Goal: Transaction & Acquisition: Purchase product/service

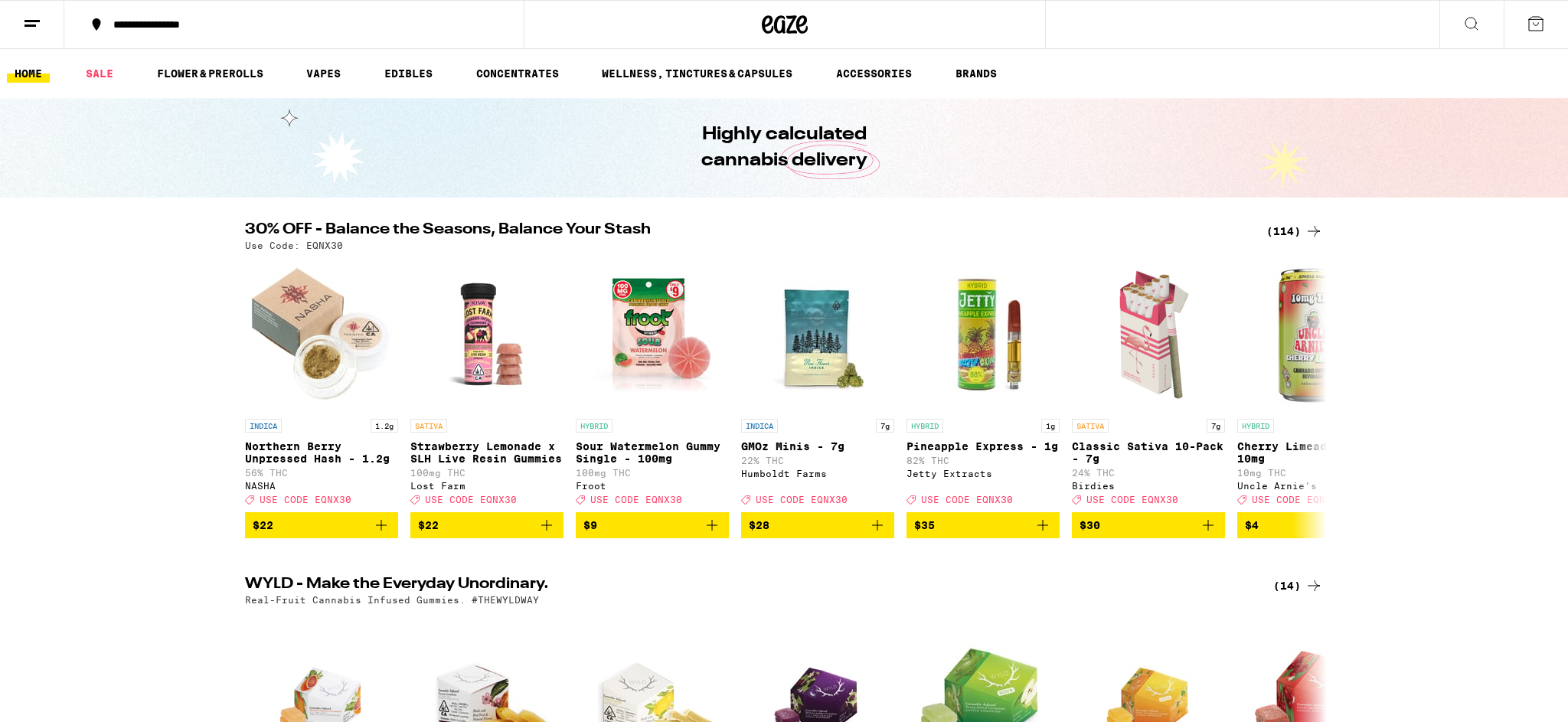
click at [1467, 21] on icon at bounding box center [1472, 24] width 18 height 18
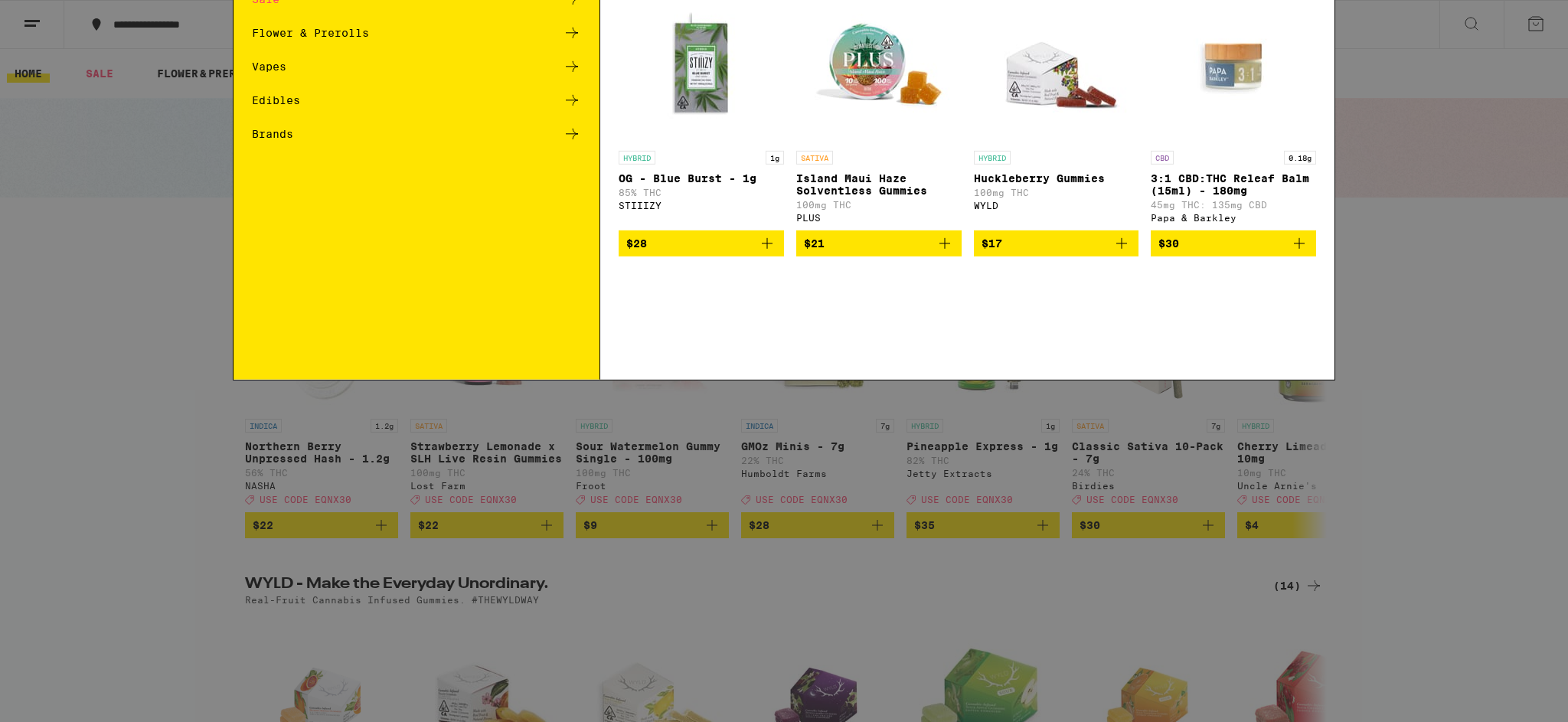
click at [347, 11] on div "Search for Products" at bounding box center [784, 25] width 1102 height 49
click at [342, 24] on input "Search for Products" at bounding box center [781, 25] width 1010 height 14
type input "garlic starship"
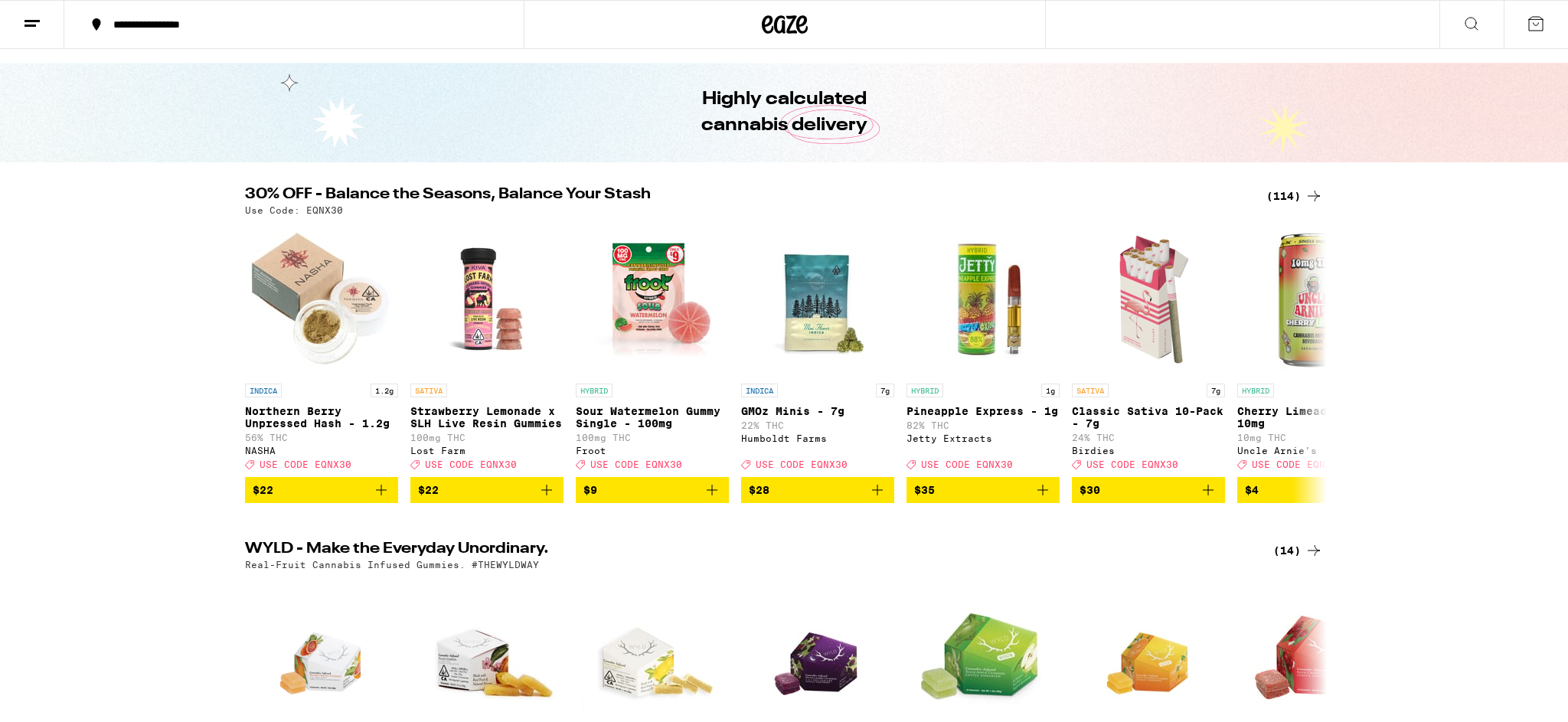
click at [1466, 28] on icon at bounding box center [1472, 24] width 18 height 18
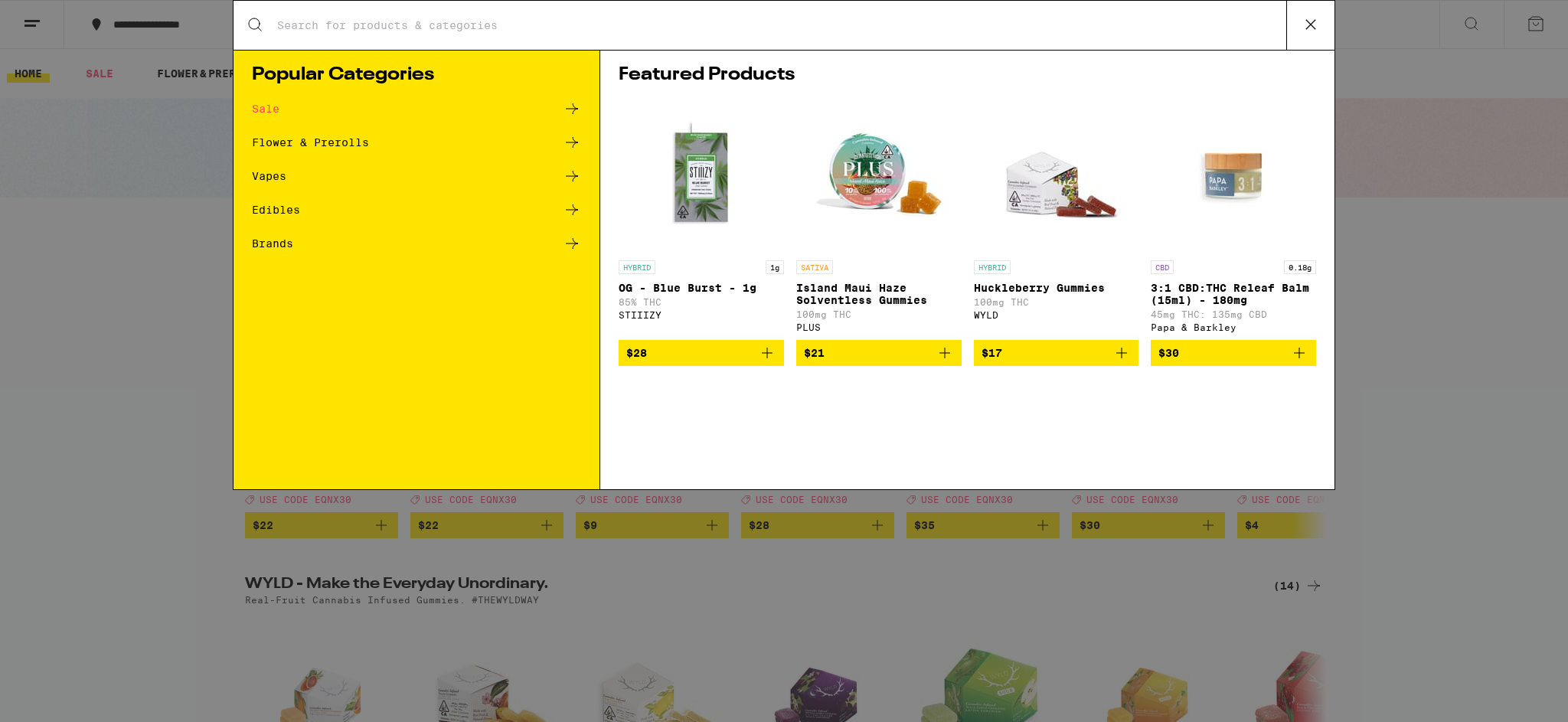
click at [577, 19] on input "Search for Products" at bounding box center [781, 25] width 1010 height 14
type input "garlic starship"
